Goal: Task Accomplishment & Management: Manage account settings

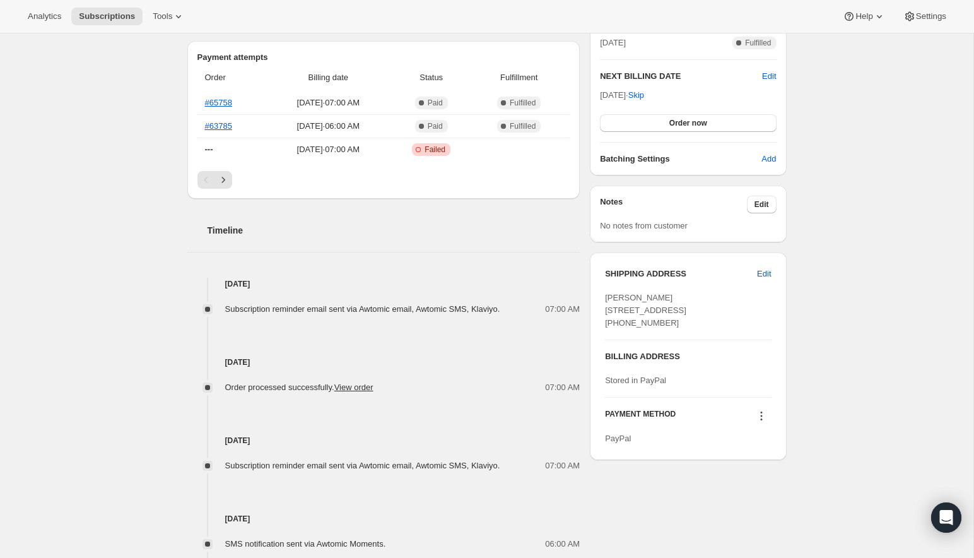
scroll to position [308, 0]
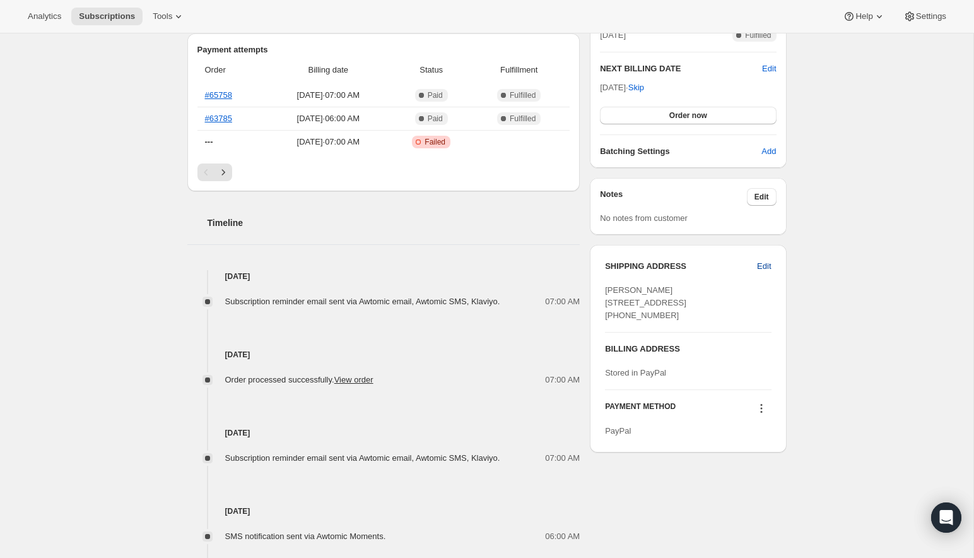
click at [760, 262] on span "Edit" at bounding box center [764, 266] width 14 height 13
select select "NV"
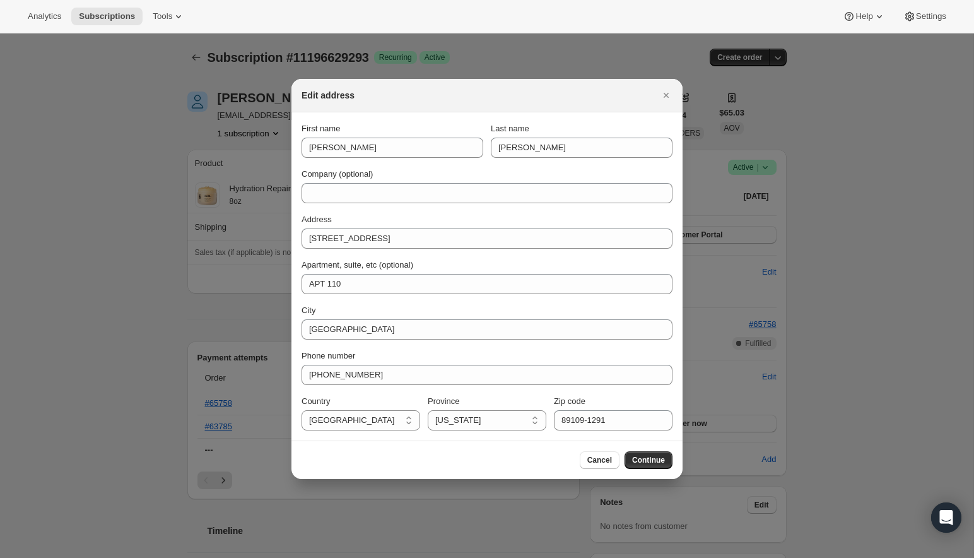
scroll to position [0, 0]
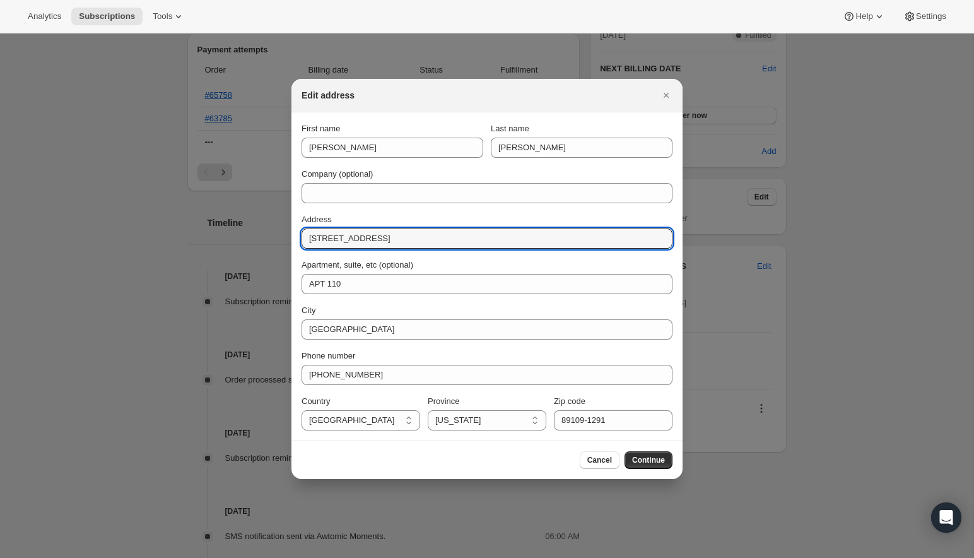
drag, startPoint x: 410, startPoint y: 237, endPoint x: 244, endPoint y: 237, distance: 166.0
paste input "[STREET_ADDRESS]"
type input "[STREET_ADDRESS]"
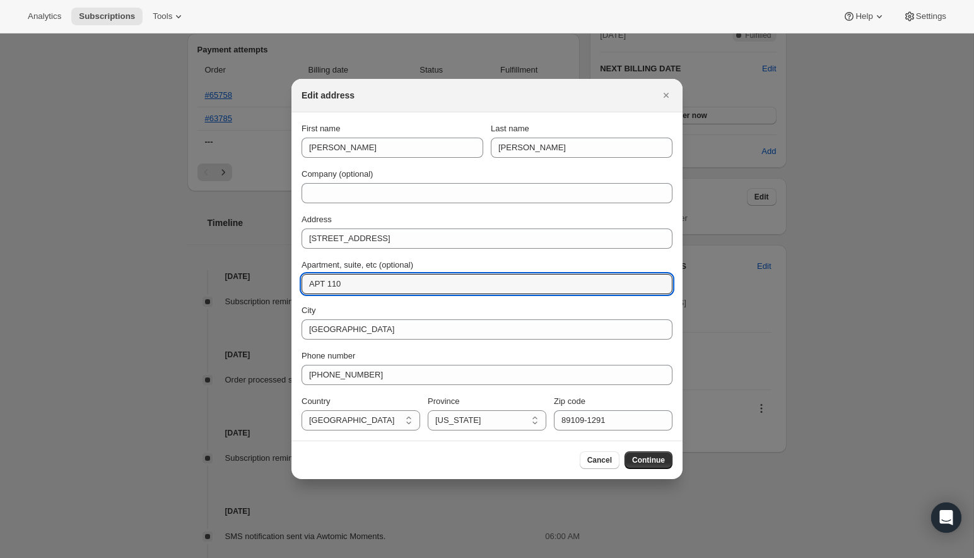
drag, startPoint x: 355, startPoint y: 281, endPoint x: 268, endPoint y: 281, distance: 86.5
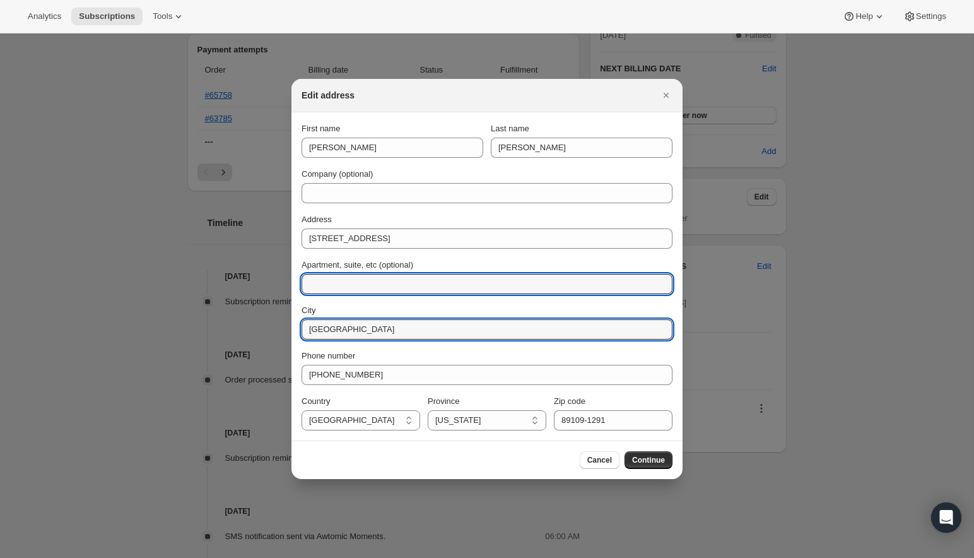
drag, startPoint x: 374, startPoint y: 329, endPoint x: 249, endPoint y: 329, distance: 125.0
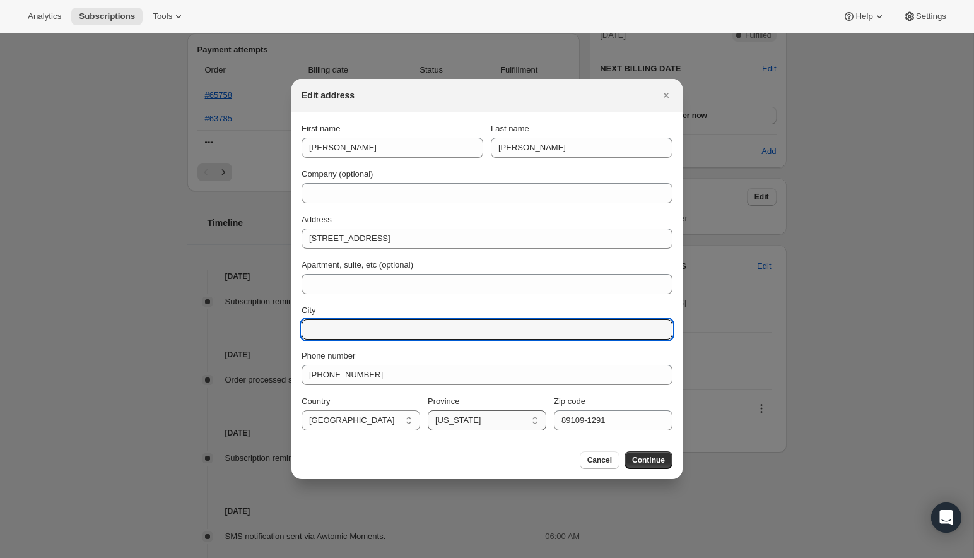
click at [451, 415] on select "[US_STATE] [US_STATE] [US_STATE] [US_STATE] [US_STATE] [US_STATE] [US_STATE] [U…" at bounding box center [487, 420] width 119 height 20
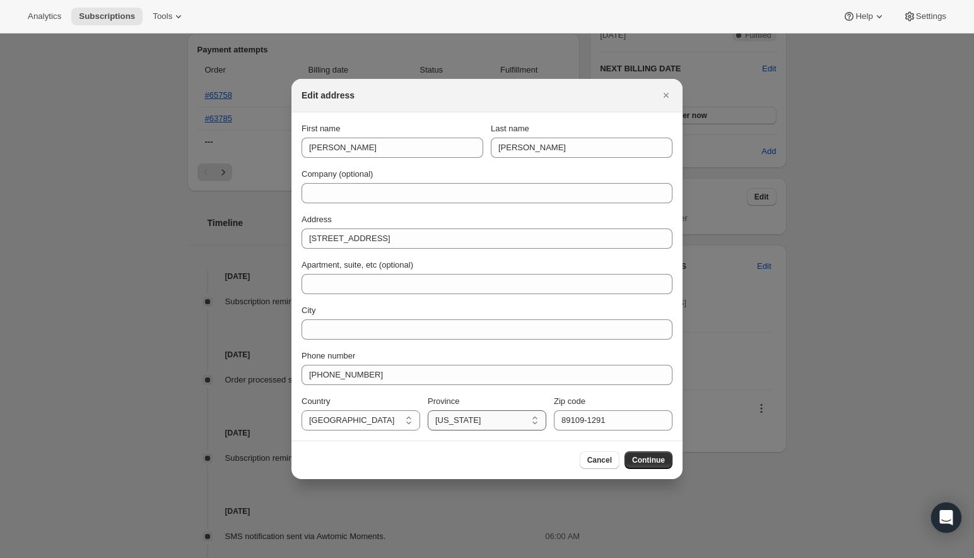
select select "MD"
click at [428, 410] on select "[US_STATE] [US_STATE] [US_STATE] [US_STATE] [US_STATE] [US_STATE] [US_STATE] [U…" at bounding box center [487, 420] width 119 height 20
drag, startPoint x: 617, startPoint y: 420, endPoint x: 497, endPoint y: 420, distance: 119.3
click at [497, 420] on div "Country [GEOGRAPHIC_DATA] [GEOGRAPHIC_DATA] Province [US_STATE] [US_STATE] [US_…" at bounding box center [487, 412] width 371 height 35
paste input "21014"
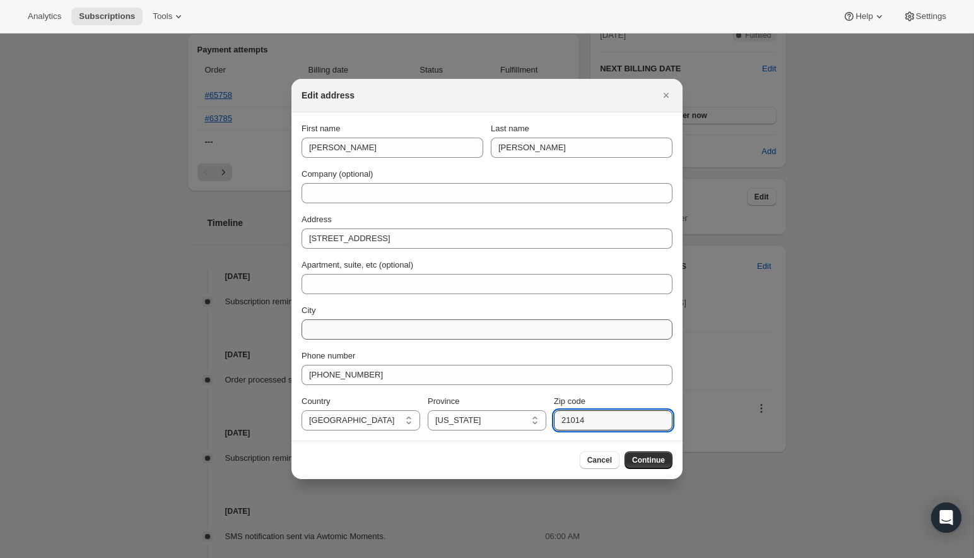
type input "21014"
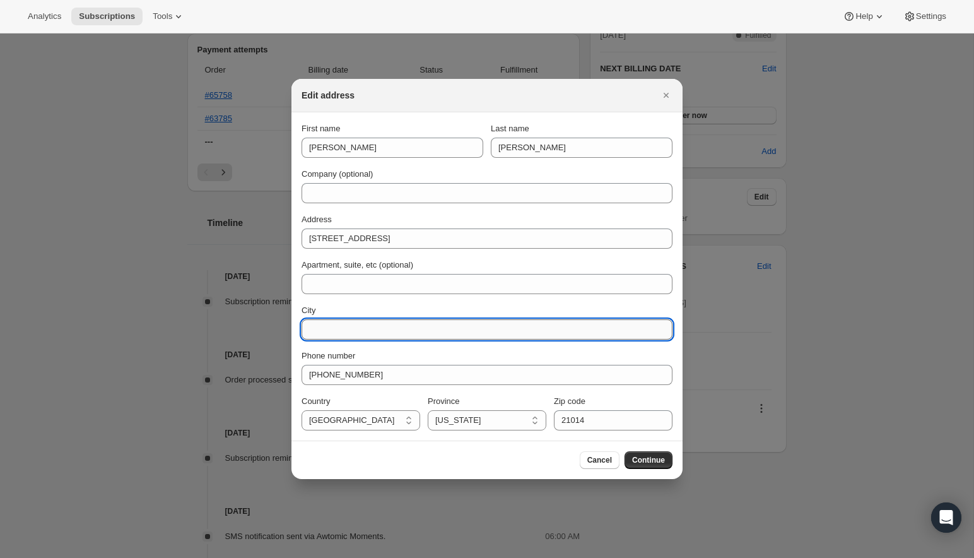
click at [350, 328] on input "City" at bounding box center [487, 329] width 371 height 20
paste input "Bel Air"
type input "Bel Air"
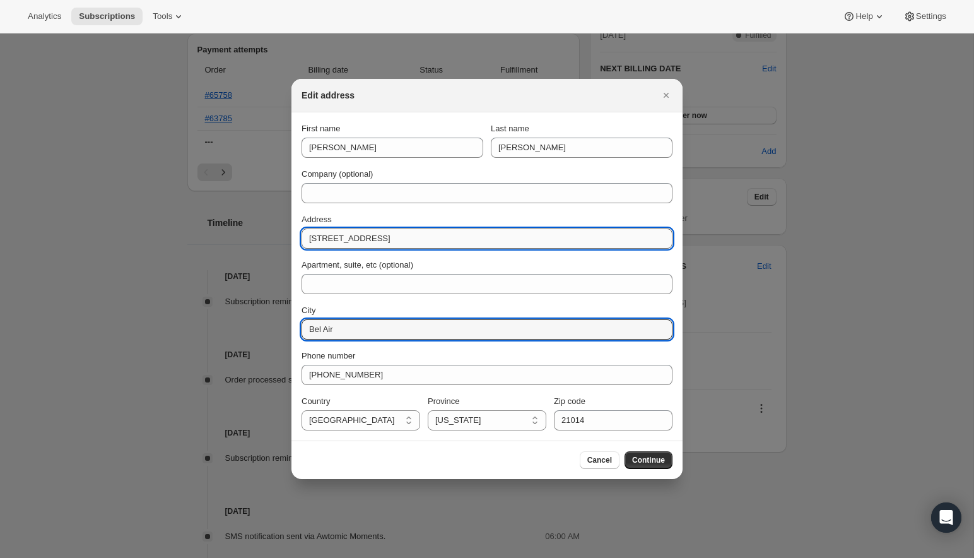
click at [422, 237] on input "[STREET_ADDRESS]" at bounding box center [487, 238] width 371 height 20
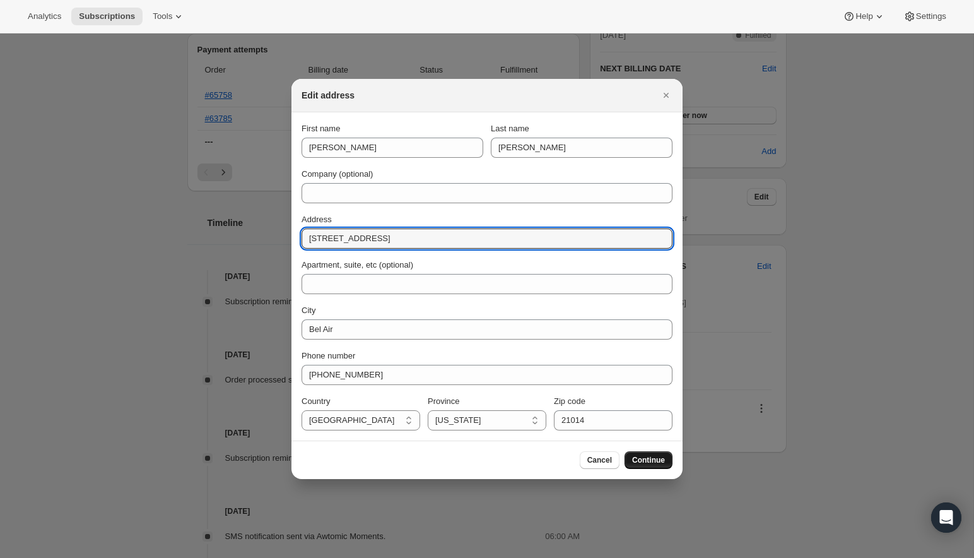
type input "[STREET_ADDRESS]"
click at [642, 459] on span "Continue" at bounding box center [648, 460] width 33 height 10
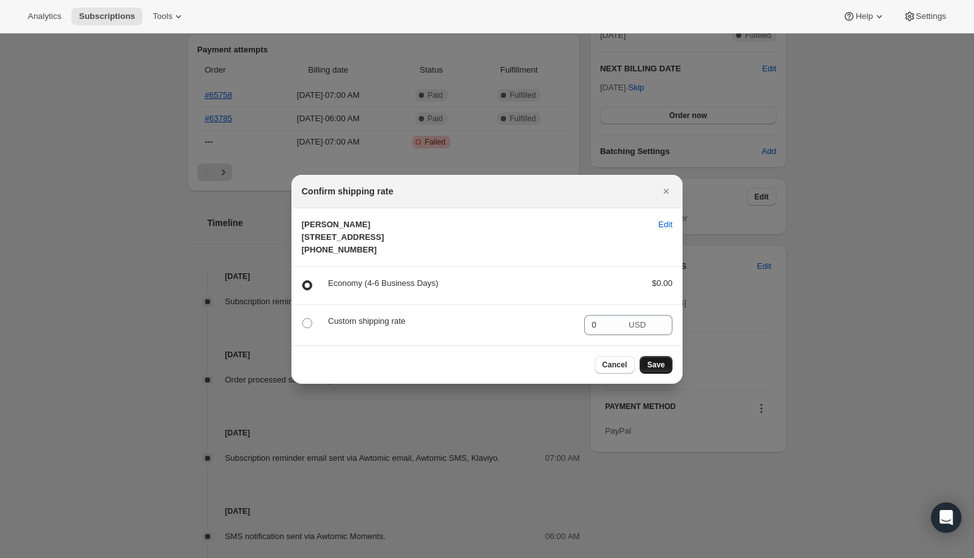
click at [656, 370] on span "Save" at bounding box center [657, 365] width 18 height 10
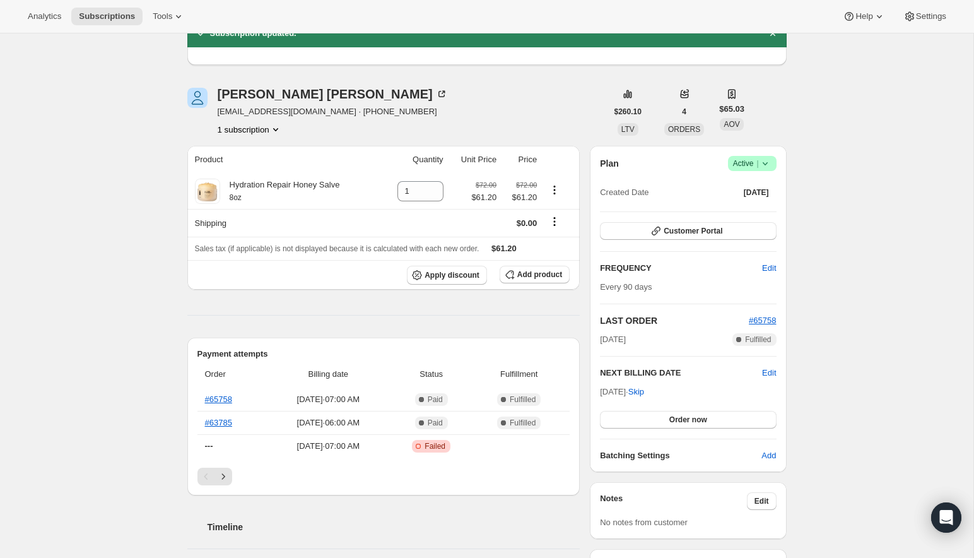
scroll to position [59, 0]
